Goal: Task Accomplishment & Management: Complete application form

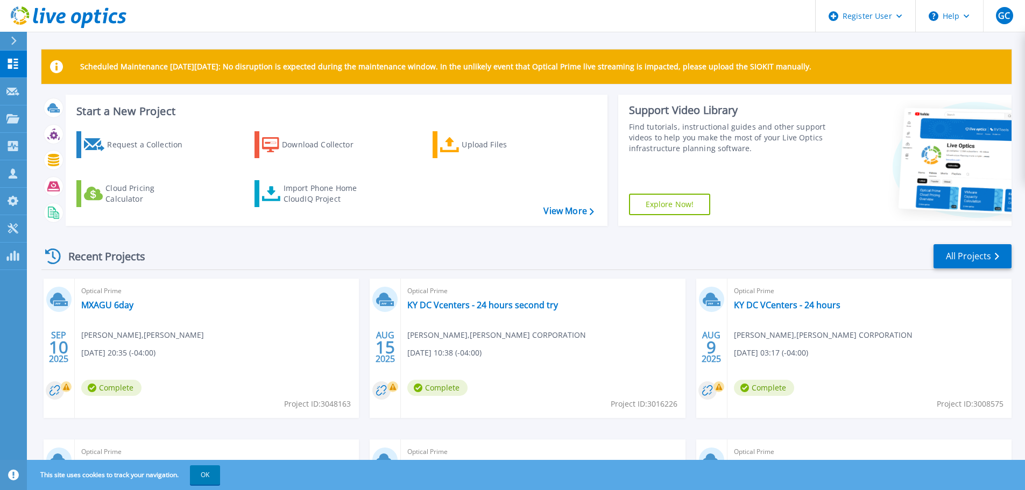
drag, startPoint x: 207, startPoint y: 480, endPoint x: 179, endPoint y: 438, distance: 50.9
click at [207, 480] on button "OK" at bounding box center [205, 474] width 30 height 19
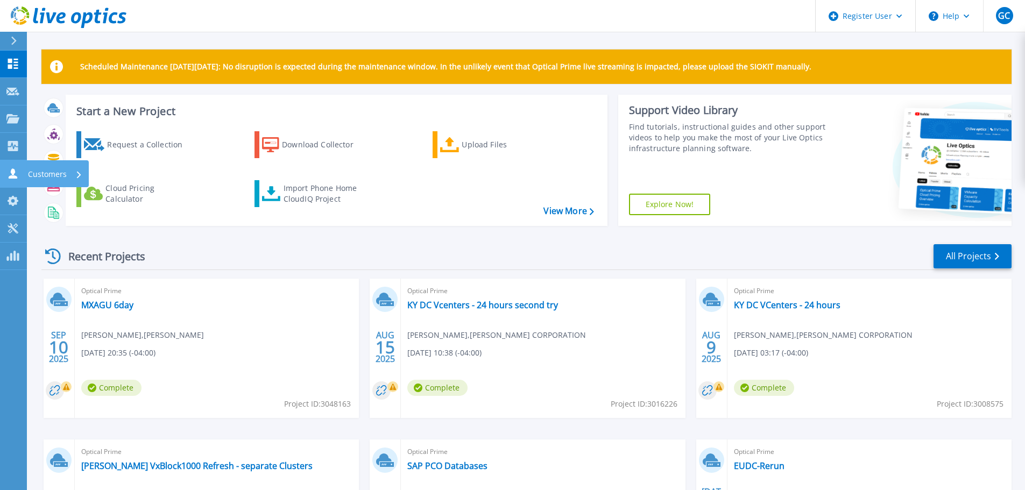
click at [17, 170] on icon at bounding box center [12, 173] width 13 height 10
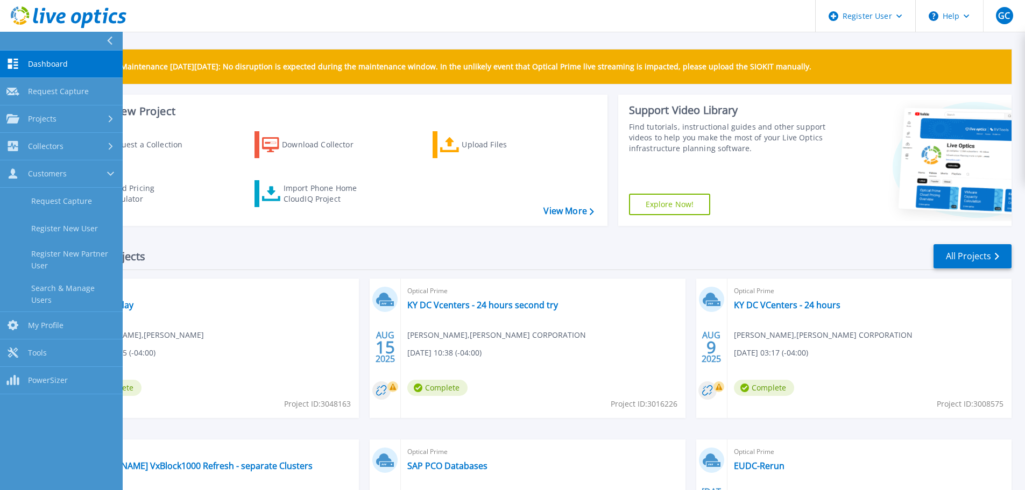
click at [388, 111] on h3 "Start a New Project" at bounding box center [334, 111] width 517 height 12
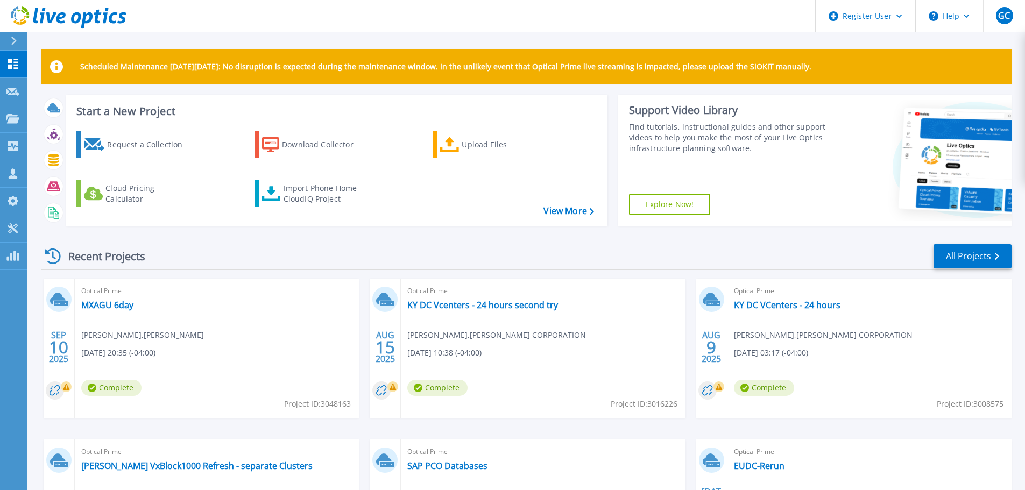
click at [281, 252] on div "Recent Projects All Projects" at bounding box center [526, 256] width 970 height 27
click at [121, 146] on div "Request a Collection" at bounding box center [150, 145] width 86 height 22
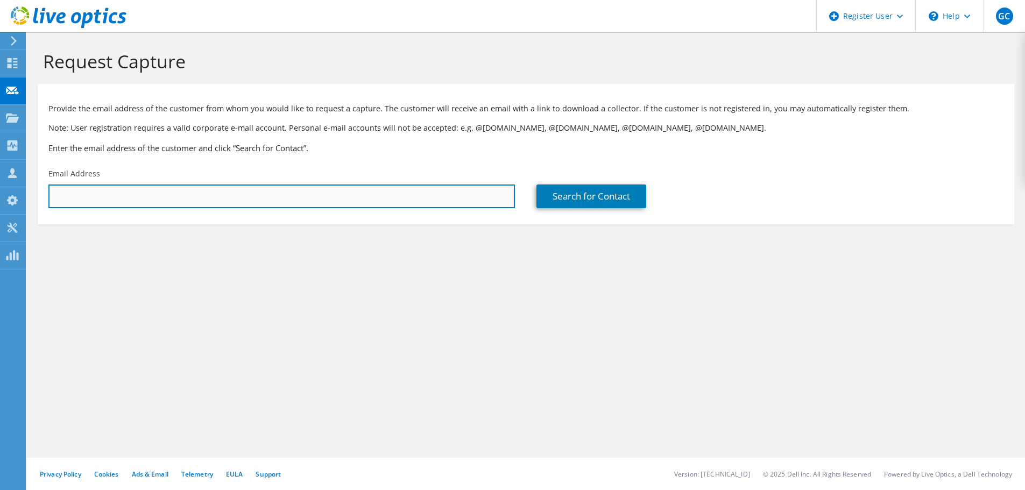
click at [116, 200] on input "text" at bounding box center [281, 197] width 466 height 24
click at [96, 197] on input "[PERSON_NAME][EMAIL_ADDRESS][PERSON_NAME][DOMAIN_NAME]" at bounding box center [281, 197] width 466 height 24
type input "[PERSON_NAME][EMAIL_ADDRESS][PERSON_NAME][DOMAIN_NAME]"
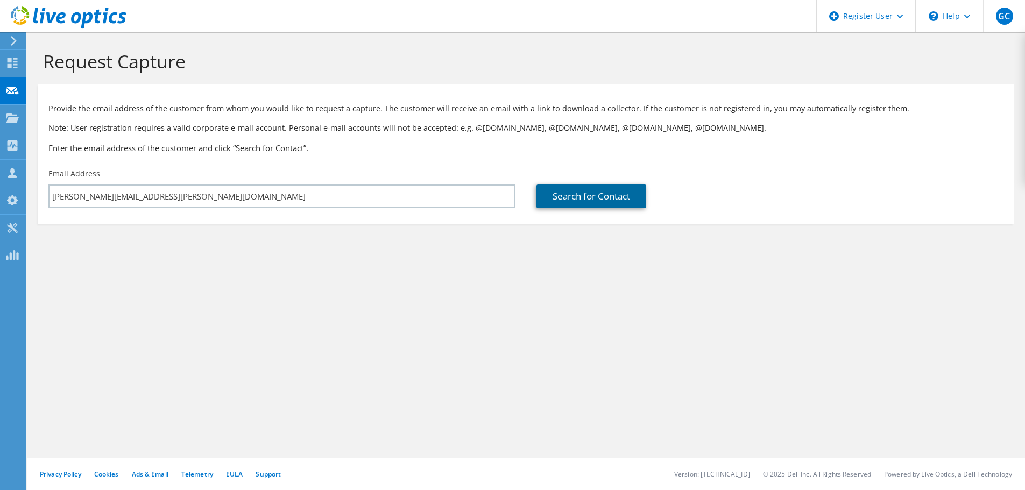
click at [610, 199] on link "Search for Contact" at bounding box center [591, 197] width 110 height 24
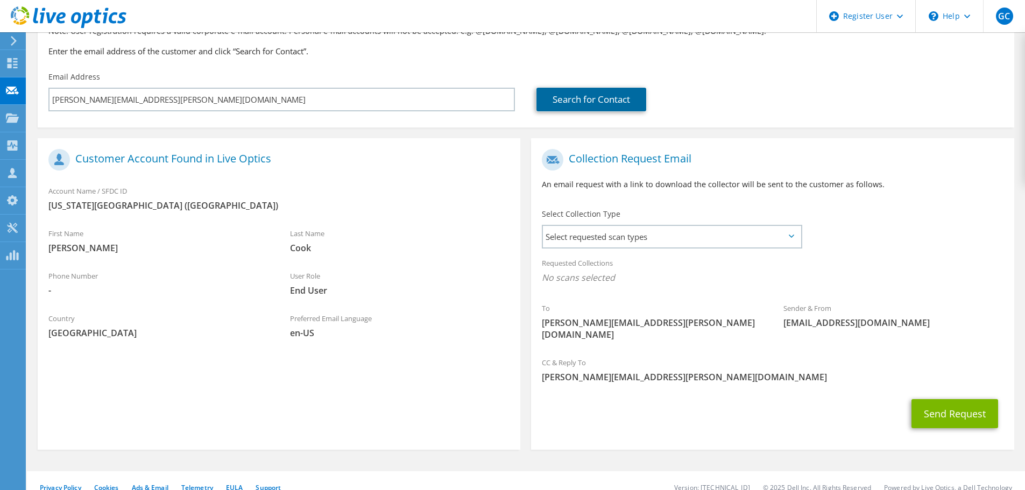
scroll to position [98, 0]
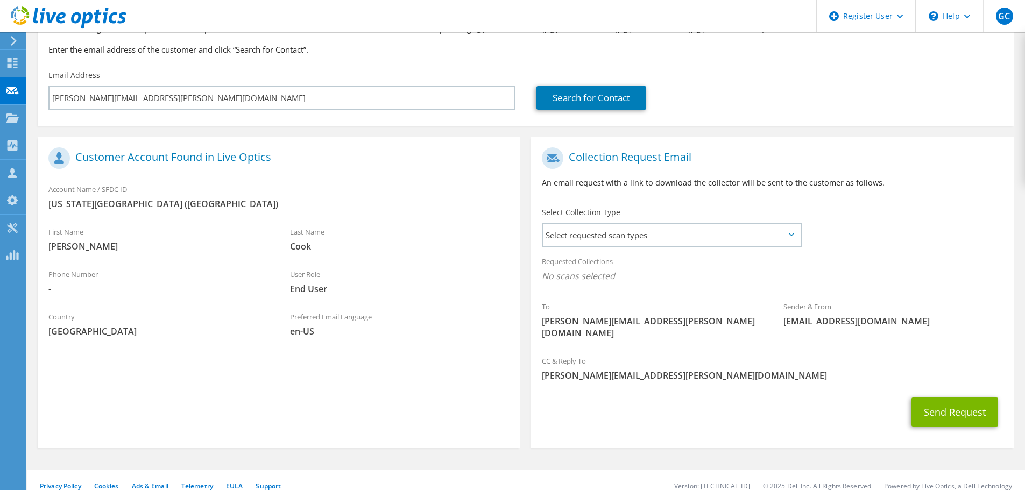
drag, startPoint x: 109, startPoint y: 160, endPoint x: 227, endPoint y: 159, distance: 117.8
click at [227, 159] on h1 "Customer Account Found in Live Optics" at bounding box center [276, 158] width 456 height 22
click at [798, 312] on div "Sender & From [EMAIL_ADDRESS][DOMAIN_NAME]" at bounding box center [894, 313] width 242 height 37
click at [653, 228] on span "Select requested scan types" at bounding box center [672, 235] width 258 height 22
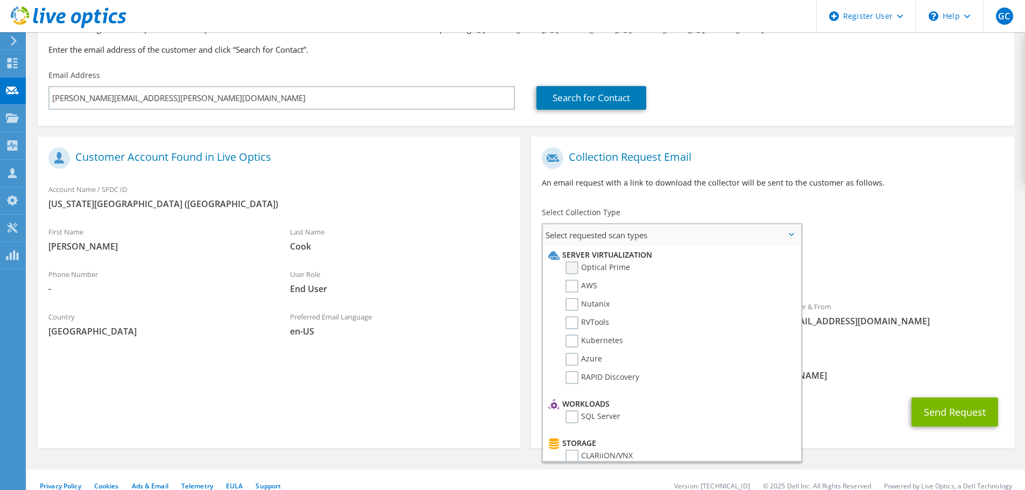
click at [587, 273] on label "Optical Prime" at bounding box center [597, 267] width 65 height 13
click at [0, 0] on input "Optical Prime" at bounding box center [0, 0] width 0 height 0
click at [591, 321] on label "RVTools" at bounding box center [587, 322] width 44 height 13
click at [0, 0] on input "RVTools" at bounding box center [0, 0] width 0 height 0
click at [589, 323] on label "RVTools" at bounding box center [587, 322] width 44 height 13
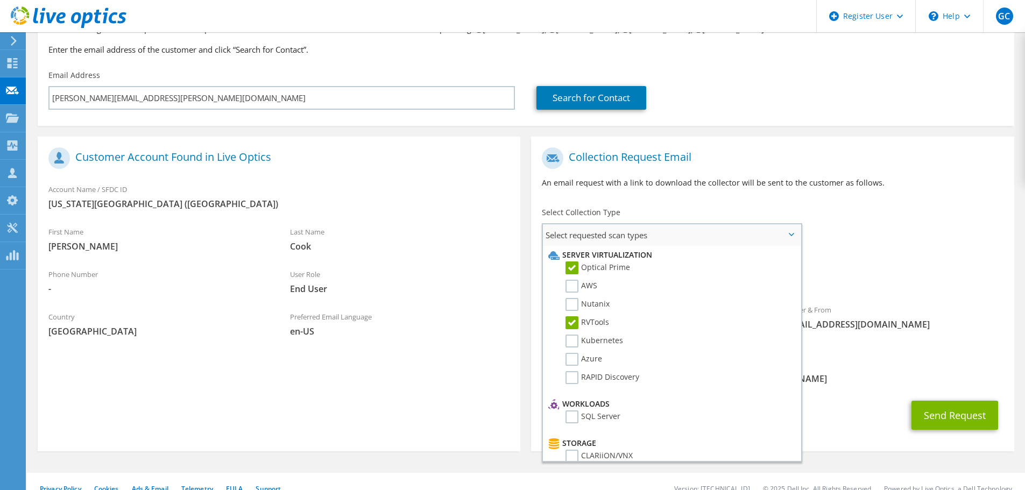
click at [0, 0] on input "RVTools" at bounding box center [0, 0] width 0 height 0
click at [578, 321] on label "RVTools" at bounding box center [587, 322] width 44 height 13
click at [0, 0] on input "RVTools" at bounding box center [0, 0] width 0 height 0
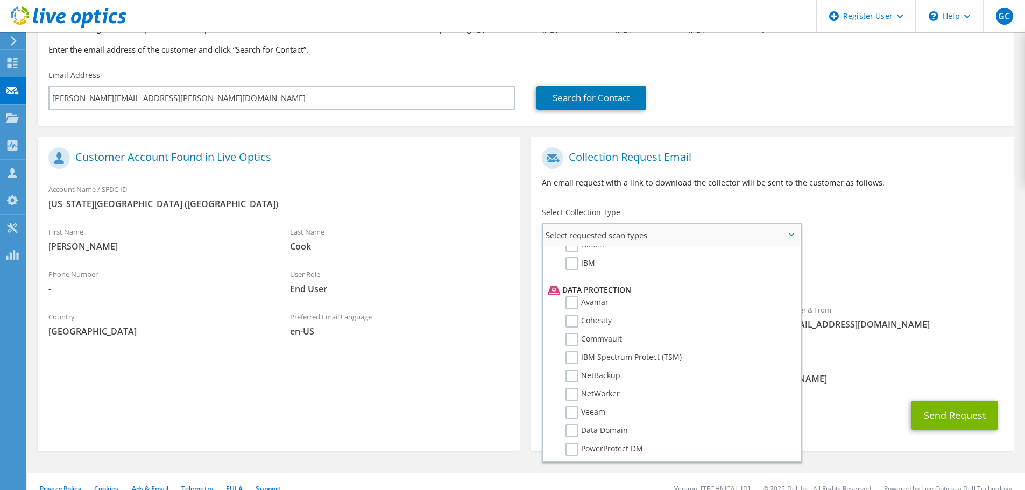
scroll to position [54, 0]
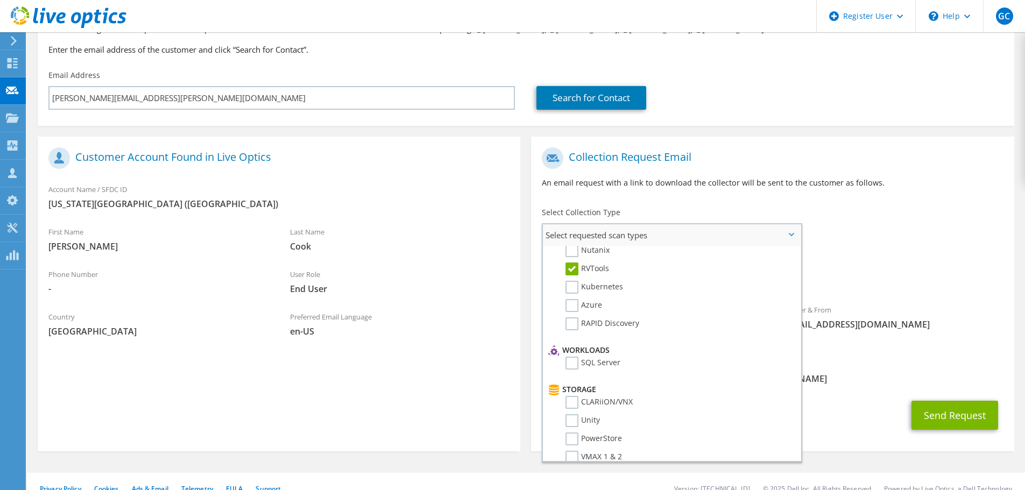
click at [600, 271] on label "RVTools" at bounding box center [587, 269] width 44 height 13
click at [0, 0] on input "RVTools" at bounding box center [0, 0] width 0 height 0
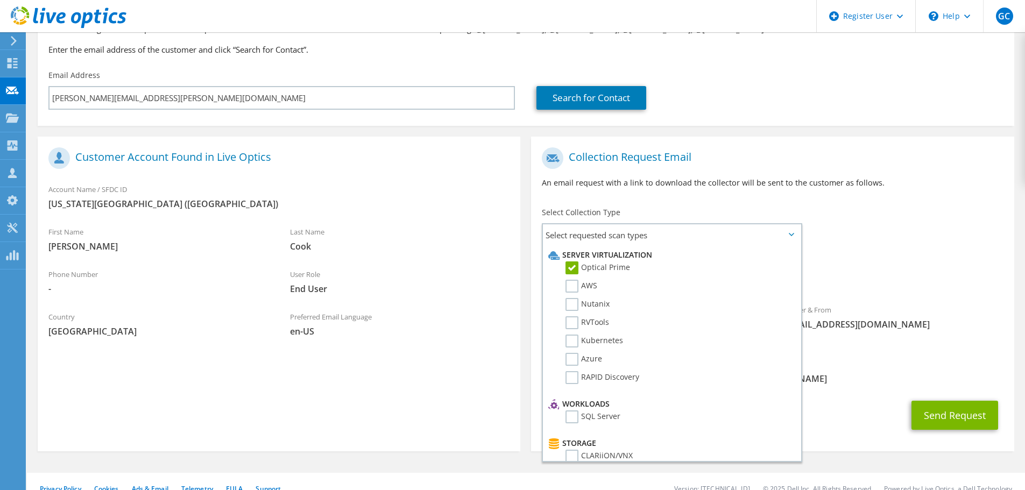
click at [845, 217] on div "To [PERSON_NAME][EMAIL_ADDRESS][PERSON_NAME][DOMAIN_NAME] Sender & From [EMAIL_…" at bounding box center [772, 247] width 483 height 211
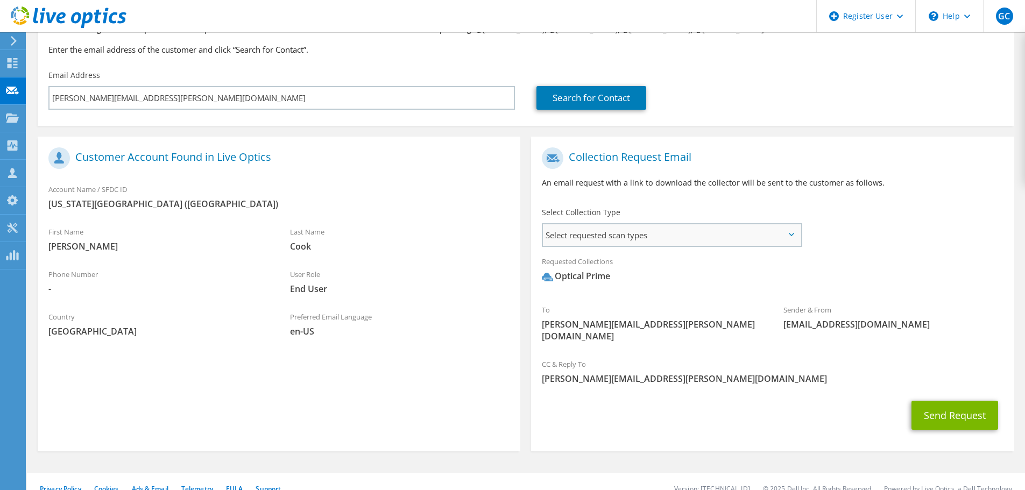
click at [794, 245] on span "Select requested scan types" at bounding box center [672, 235] width 258 height 22
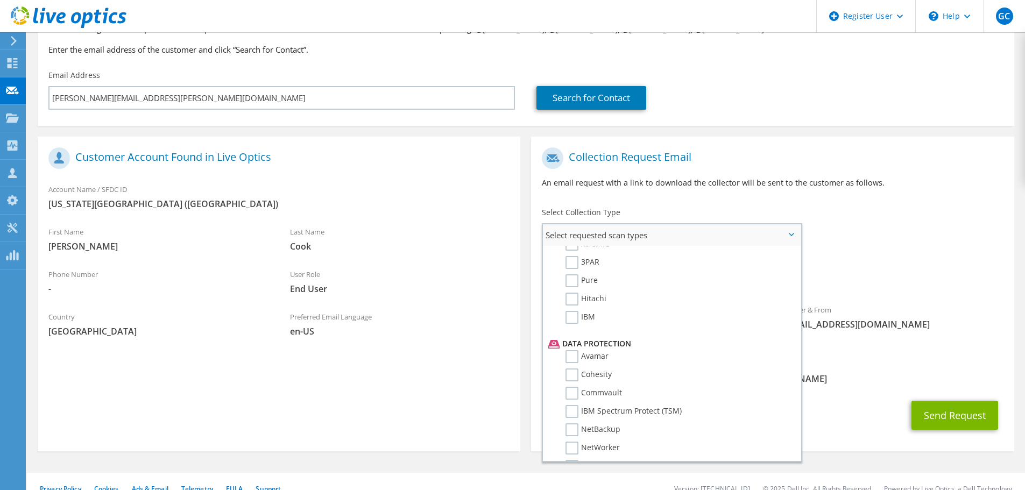
scroll to position [475, 0]
click at [885, 201] on div "Collection Request Email An email request with a link to download the collector…" at bounding box center [772, 172] width 483 height 60
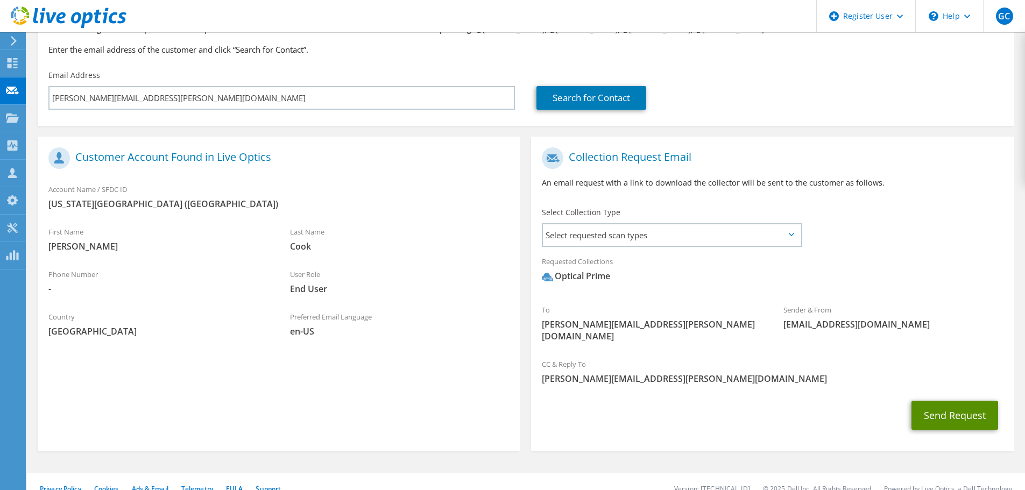
drag, startPoint x: 951, startPoint y: 407, endPoint x: 960, endPoint y: 401, distance: 10.4
click at [960, 401] on button "Send Request" at bounding box center [954, 415] width 87 height 29
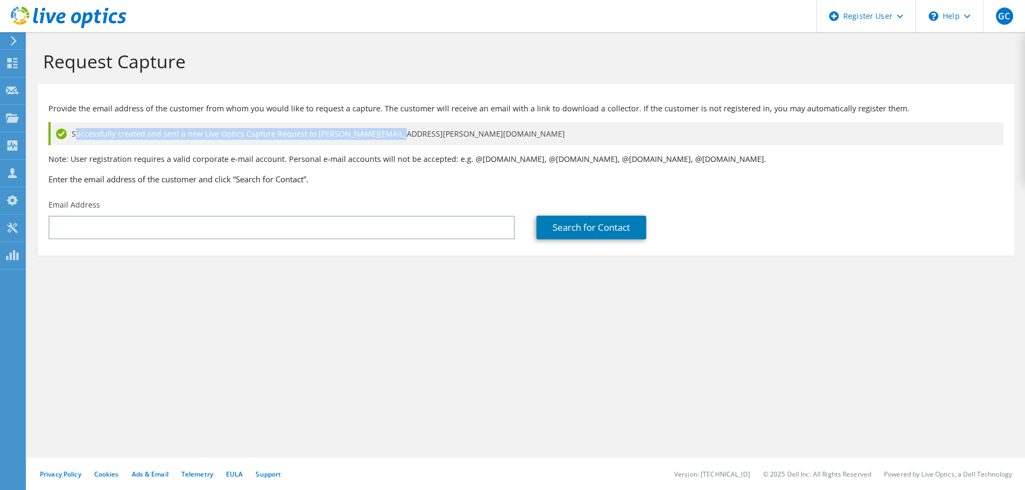
drag, startPoint x: 387, startPoint y: 136, endPoint x: 77, endPoint y: 130, distance: 309.9
click at [77, 130] on span "Successfully created and sent a new Live Optics Capture Request to josh.cook@ma…" at bounding box center [318, 134] width 493 height 12
drag, startPoint x: 560, startPoint y: 399, endPoint x: 531, endPoint y: 222, distance: 178.8
click at [560, 399] on div "Request Capture Provide the email address of the customer from whom you would l…" at bounding box center [526, 261] width 998 height 458
